Goal: Task Accomplishment & Management: Manage account settings

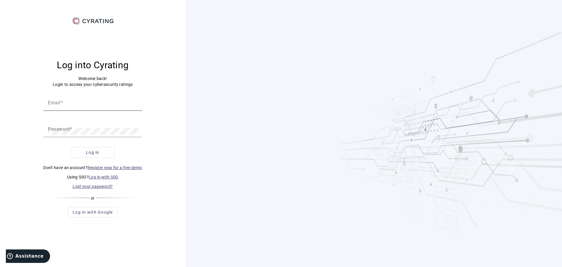
click at [101, 103] on input "Email" at bounding box center [92, 104] width 89 height 7
type input "[EMAIL_ADDRESS][PERSON_NAME][DOMAIN_NAME]"
click at [104, 176] on link "Log in with SSO" at bounding box center [104, 176] width 30 height 5
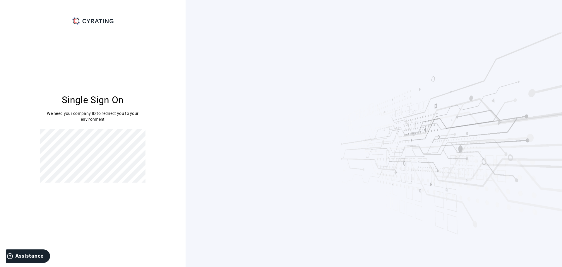
click at [31, 138] on div "Single Sign On We need your company ID to redirect you to your environment" at bounding box center [92, 138] width 171 height 224
click at [31, 140] on div "Single Sign On We need your company ID to redirect you to your environment" at bounding box center [92, 138] width 171 height 224
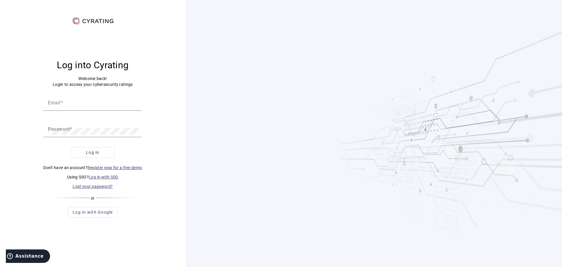
click at [87, 185] on link "Lost your password?" at bounding box center [93, 186] width 40 height 5
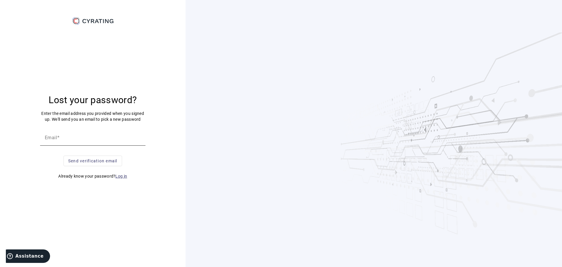
click at [74, 141] on input "Email" at bounding box center [93, 139] width 96 height 7
type input "[EMAIL_ADDRESS][PERSON_NAME][DOMAIN_NAME]"
click at [63, 155] on button "Send verification email" at bounding box center [92, 160] width 59 height 11
